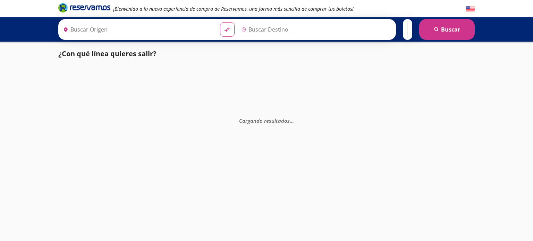
type input "[GEOGRAPHIC_DATA], [GEOGRAPHIC_DATA]"
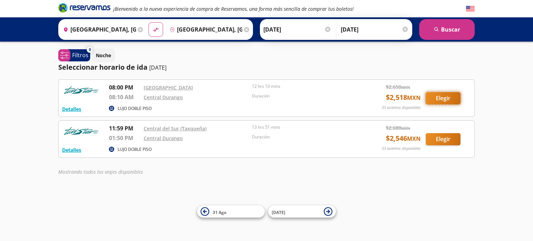
click at [444, 99] on button "Elegir" at bounding box center [443, 98] width 35 height 12
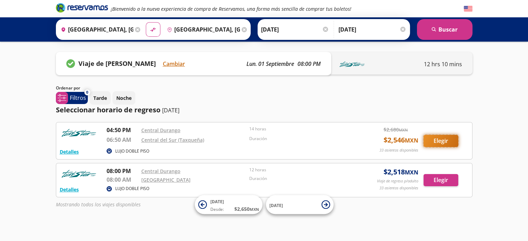
click at [431, 138] on button "Elegir" at bounding box center [440, 141] width 35 height 12
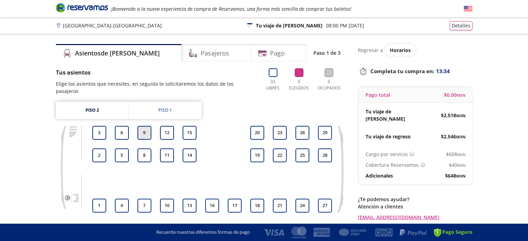
click at [142, 126] on button "9" at bounding box center [144, 133] width 14 height 14
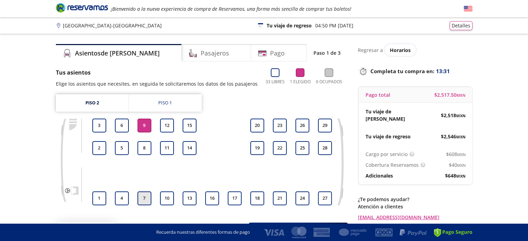
click at [145, 199] on button "7" at bounding box center [144, 198] width 14 height 14
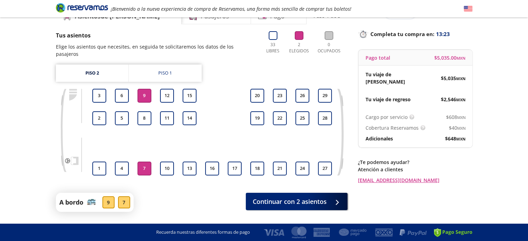
scroll to position [49, 0]
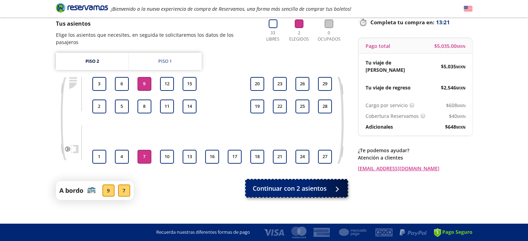
click at [284, 184] on span "Continuar con 2 asientos" at bounding box center [290, 188] width 74 height 9
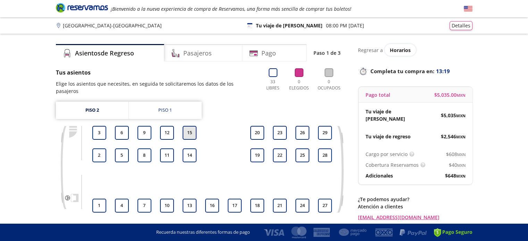
click at [193, 129] on button "15" at bounding box center [189, 133] width 14 height 14
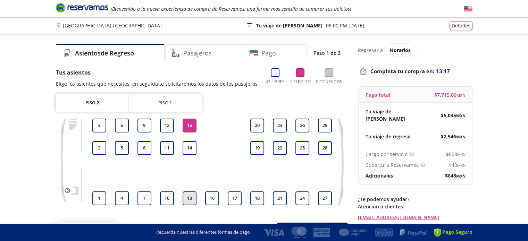
click at [187, 198] on button "13" at bounding box center [189, 198] width 14 height 14
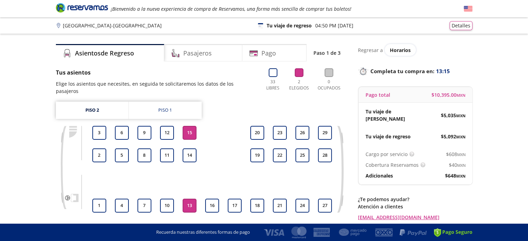
scroll to position [59, 0]
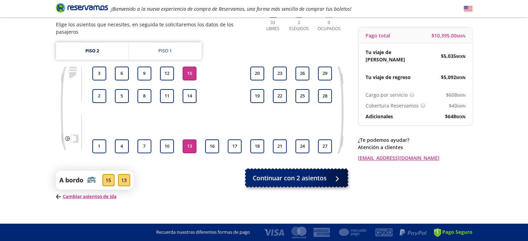
click at [280, 174] on span "Continuar con 2 asientos" at bounding box center [290, 177] width 74 height 9
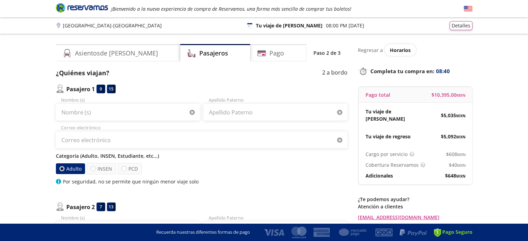
click at [308, 167] on div "Adulto INSEN PCD" at bounding box center [201, 168] width 291 height 11
